Goal: Find specific page/section: Find specific page/section

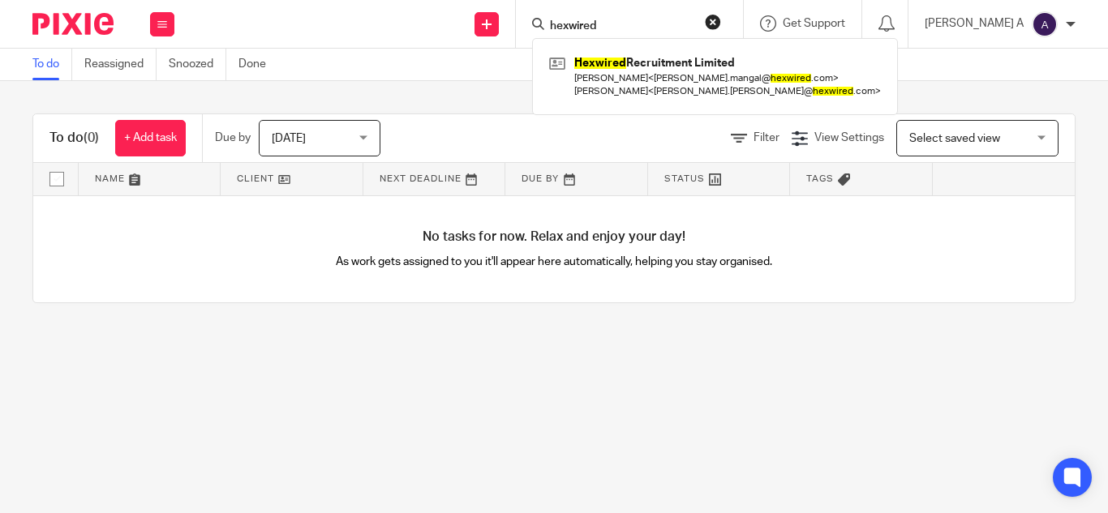
type input "hexwired"
click at [674, 86] on link at bounding box center [715, 76] width 340 height 50
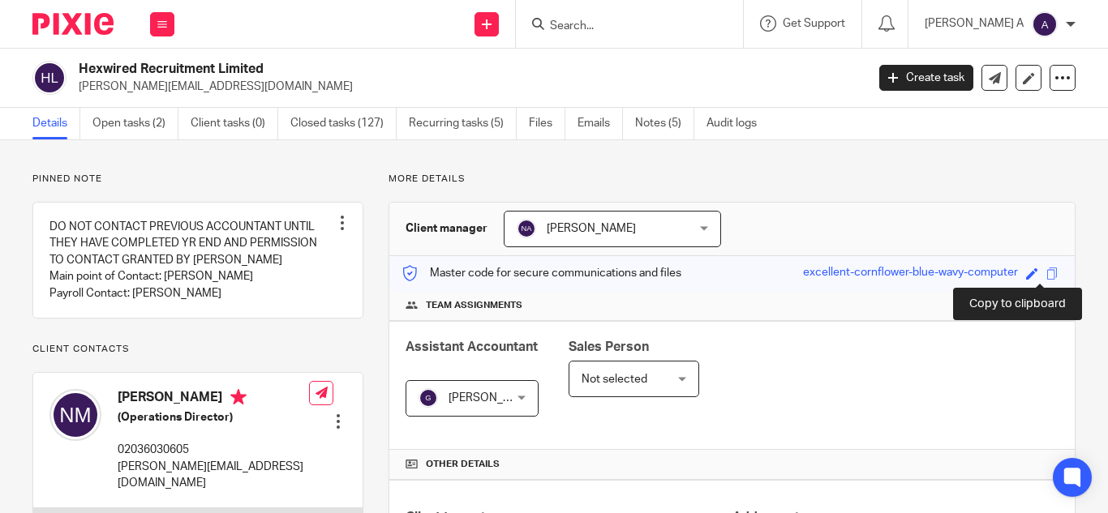
click at [1046, 273] on span at bounding box center [1052, 274] width 12 height 12
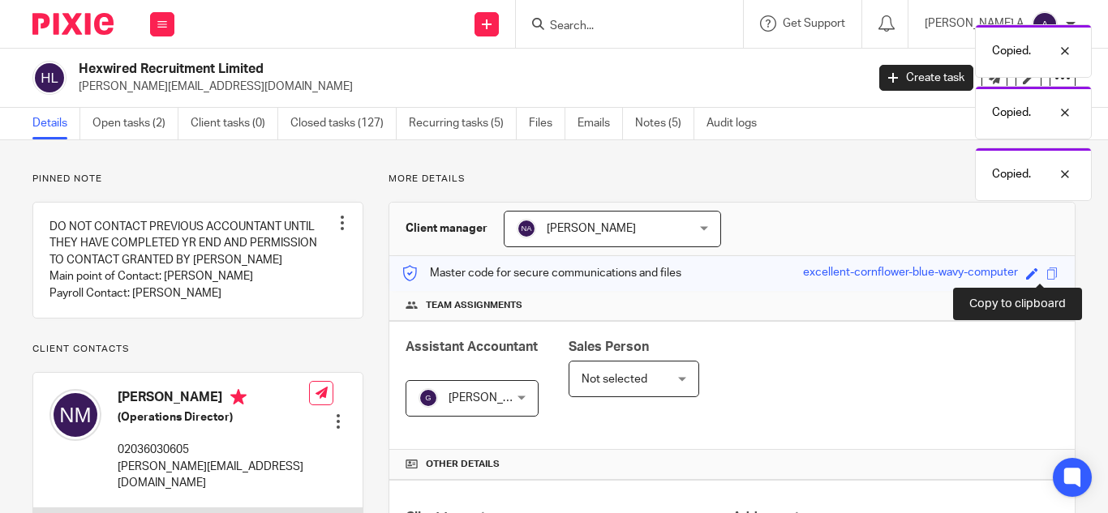
click at [1046, 273] on span at bounding box center [1052, 274] width 12 height 12
